Goal: Check status: Check status

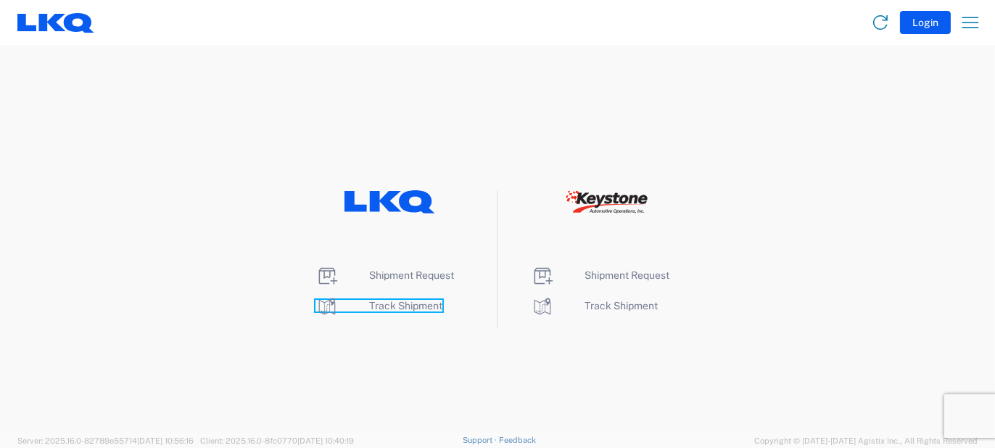
click at [326, 304] on icon at bounding box center [327, 306] width 23 height 23
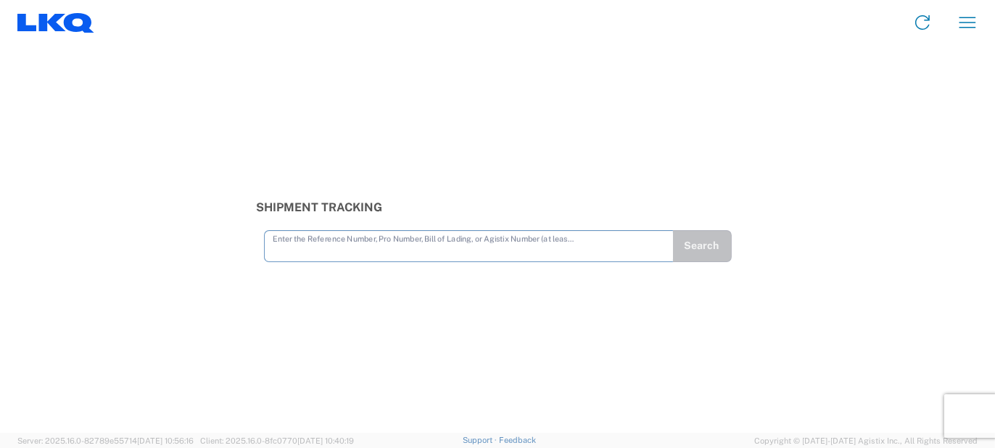
click at [313, 249] on input "text" at bounding box center [469, 244] width 393 height 25
type input "56401849"
click at [678, 241] on button "Search" at bounding box center [702, 246] width 59 height 32
